Goal: Task Accomplishment & Management: Manage account settings

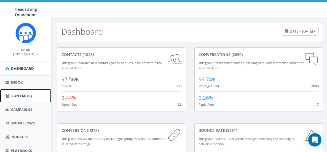
click at [28, 95] on span "Contacts" at bounding box center [20, 95] width 19 height 5
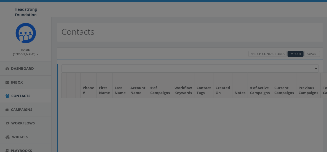
select select
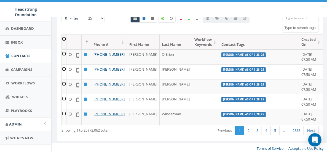
scroll to position [47, 0]
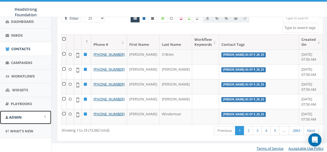
click at [20, 117] on span "Admin" at bounding box center [15, 117] width 13 height 5
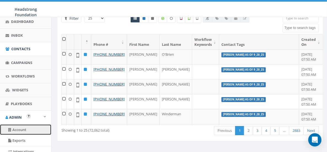
click at [24, 127] on link "Account" at bounding box center [25, 129] width 51 height 11
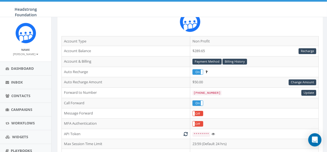
scroll to position [30, 0]
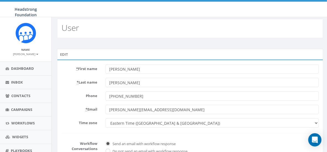
scroll to position [28, 0]
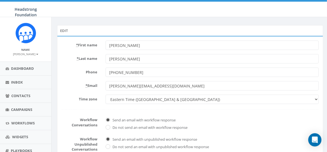
drag, startPoint x: 120, startPoint y: 86, endPoint x: 95, endPoint y: 88, distance: 25.2
click at [95, 88] on div "* Email cheryl@headstrong.org" at bounding box center [190, 85] width 266 height 9
type input "finance@headstrong.org"
click at [202, 113] on form "* First name Cheryl * Last name Colleluori Phone +16104615987 * Email finance@h…" at bounding box center [190, 126] width 257 height 171
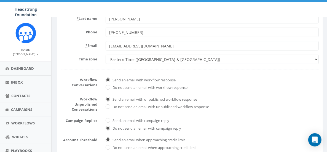
scroll to position [110, 0]
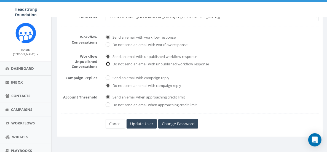
click at [107, 64] on input "Do not send an email with unpublished workflow response" at bounding box center [108, 65] width 4 height 4
radio input "true"
click at [107, 45] on input "Do not send an email with workflow response" at bounding box center [108, 45] width 4 height 4
radio input "true"
click at [141, 121] on input "Update User" at bounding box center [142, 123] width 30 height 9
